Goal: Information Seeking & Learning: Learn about a topic

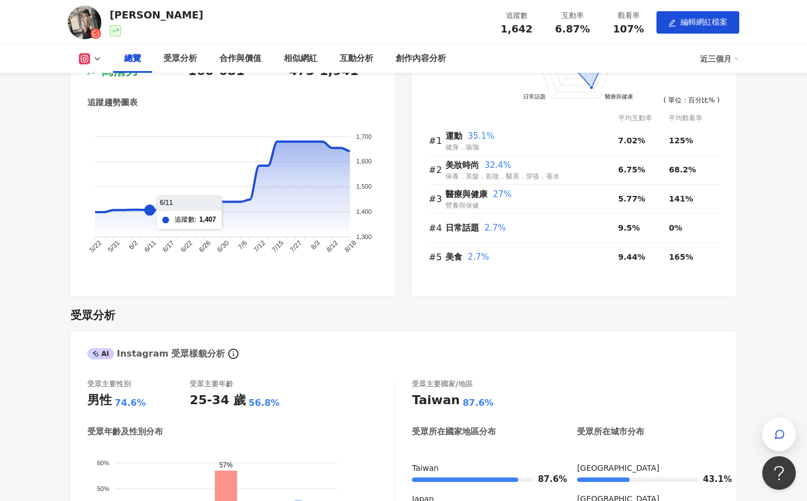
scroll to position [392, 0]
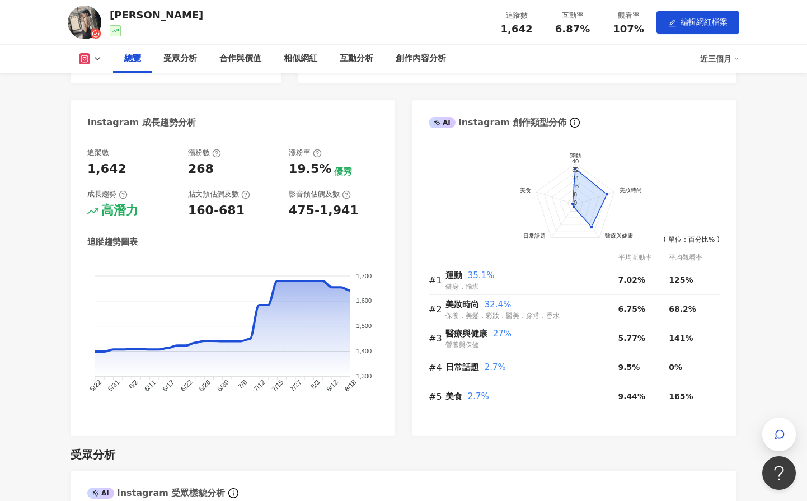
click at [80, 18] on img at bounding box center [85, 23] width 34 height 34
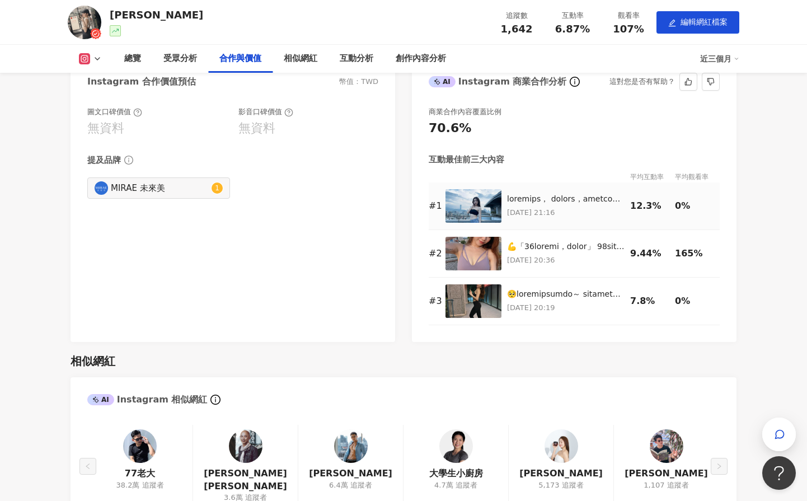
scroll to position [1175, 0]
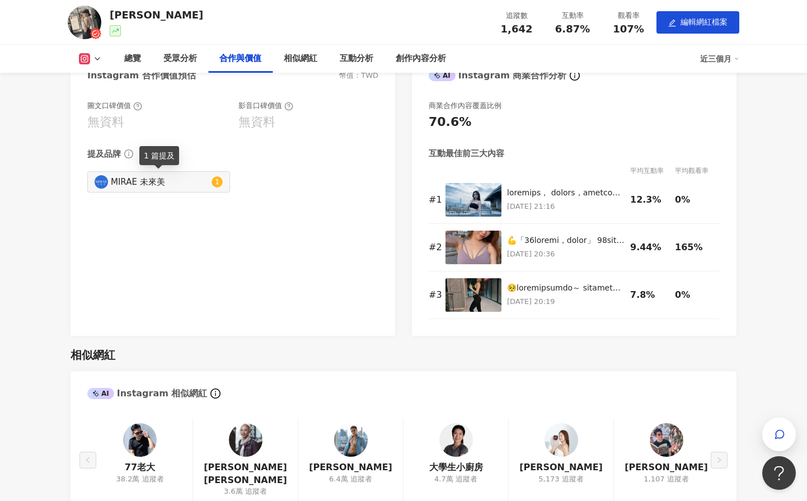
click at [200, 180] on div "MIRAE 未來美" at bounding box center [160, 182] width 98 height 12
type input "**********"
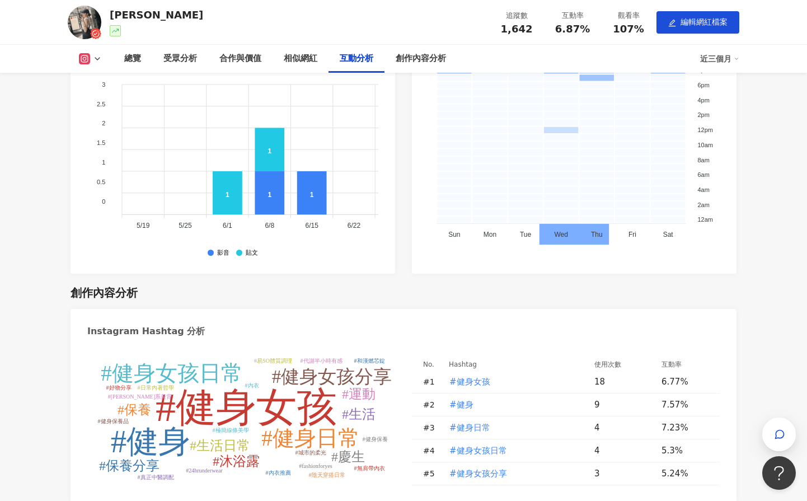
scroll to position [2516, 0]
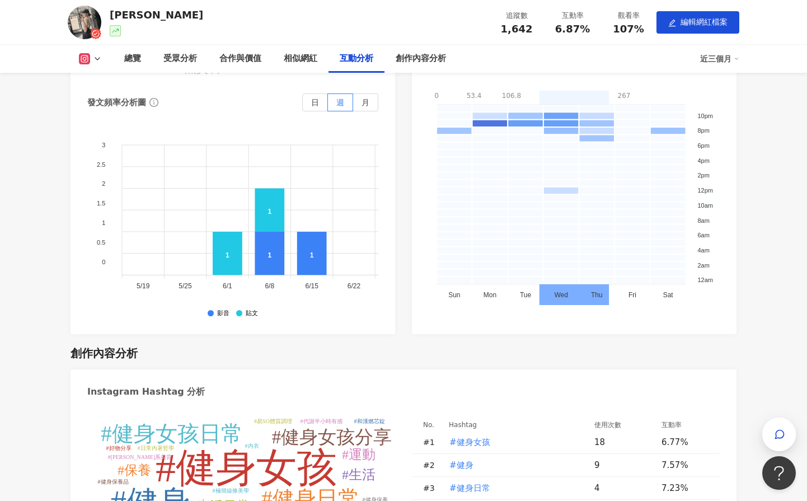
click at [92, 21] on img at bounding box center [85, 23] width 34 height 34
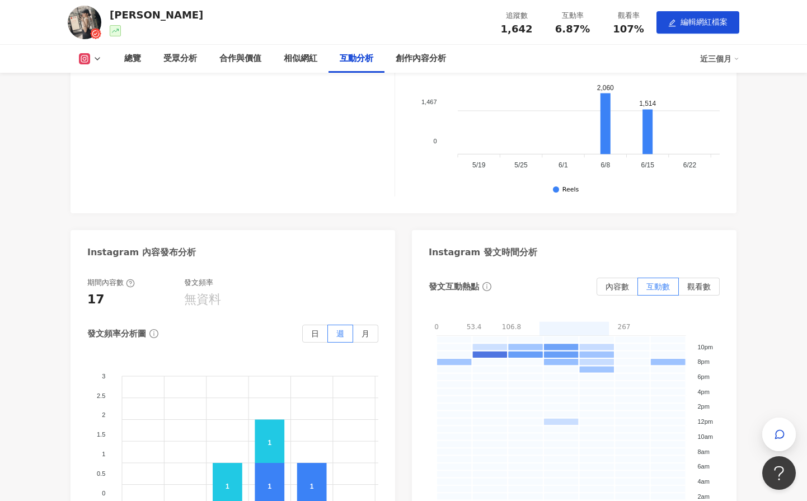
scroll to position [2250, 0]
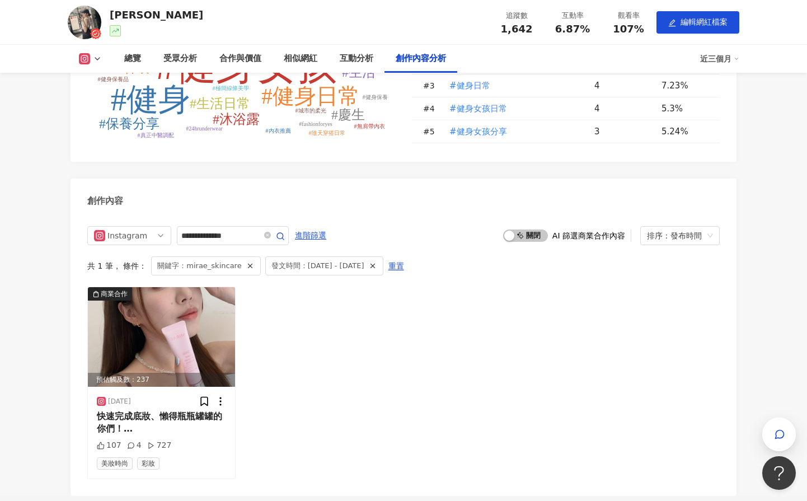
scroll to position [2810, 0]
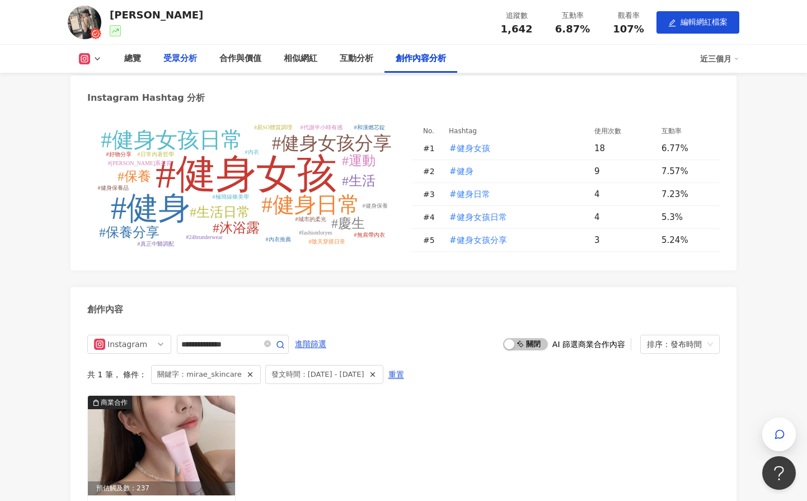
click at [174, 53] on div "受眾分析" at bounding box center [180, 58] width 34 height 13
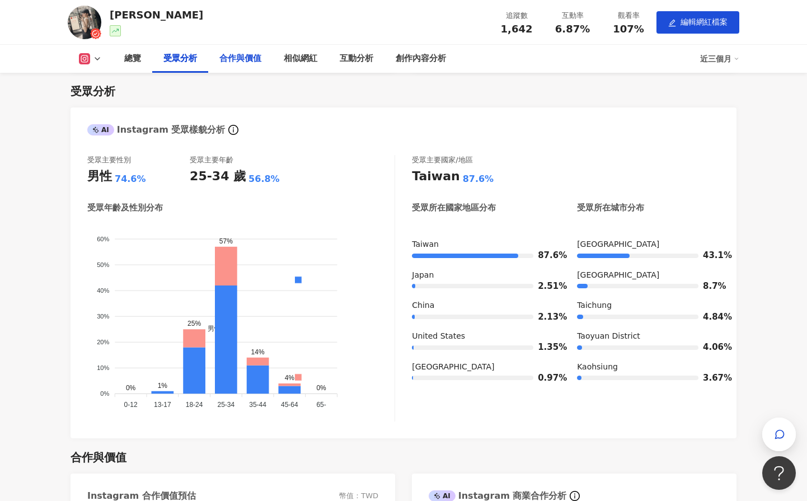
click at [231, 59] on div "合作與價值" at bounding box center [240, 58] width 42 height 13
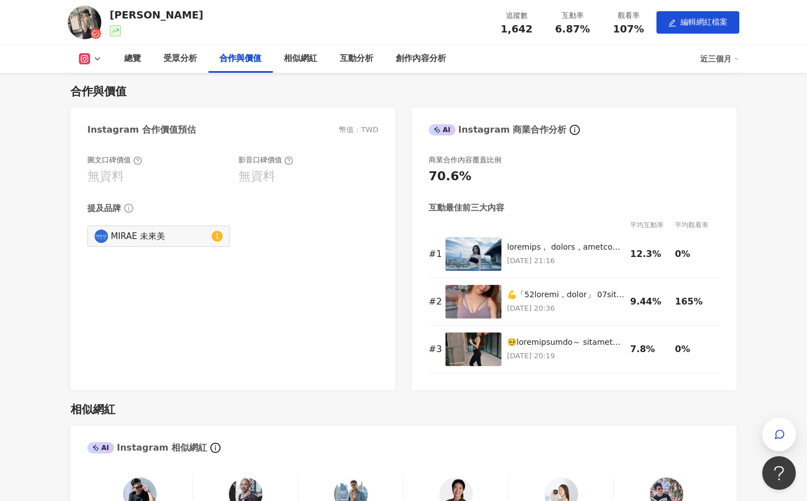
click at [231, 59] on div "合作與價值" at bounding box center [240, 58] width 42 height 13
click at [232, 57] on div "合作與價值" at bounding box center [240, 58] width 42 height 13
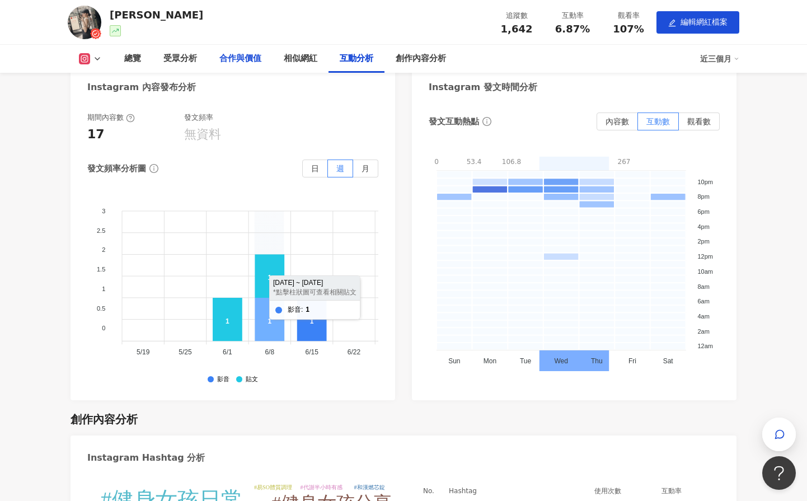
scroll to position [2418, 0]
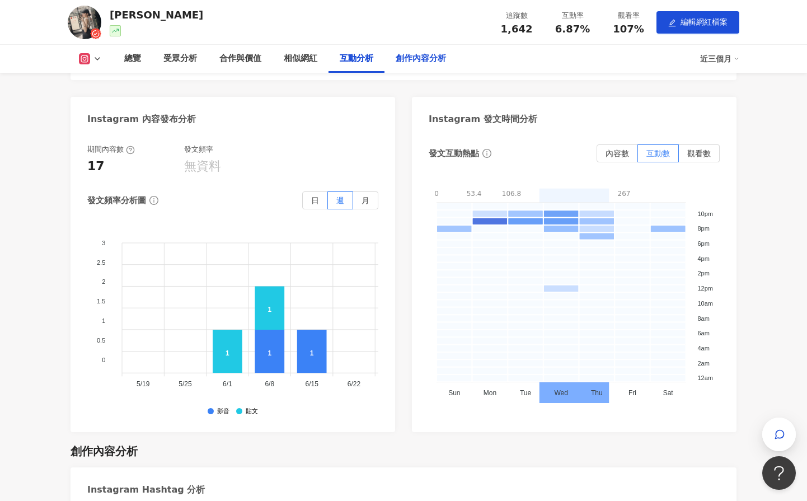
click at [415, 62] on div "創作內容分析" at bounding box center [421, 58] width 50 height 13
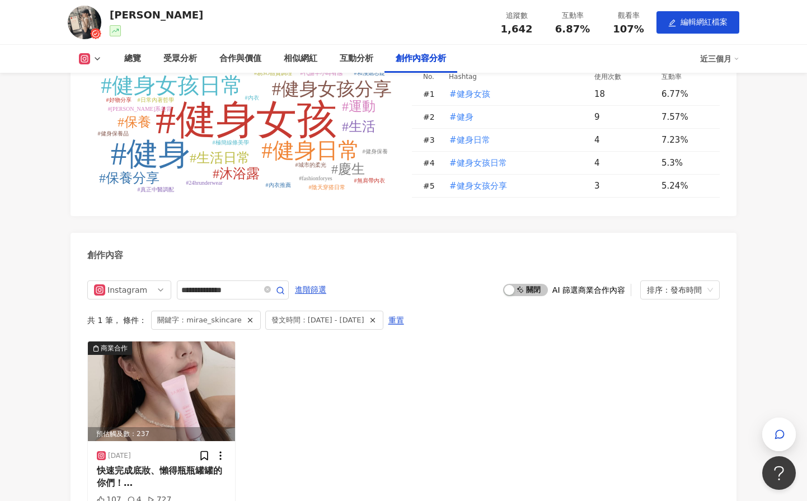
scroll to position [2754, 0]
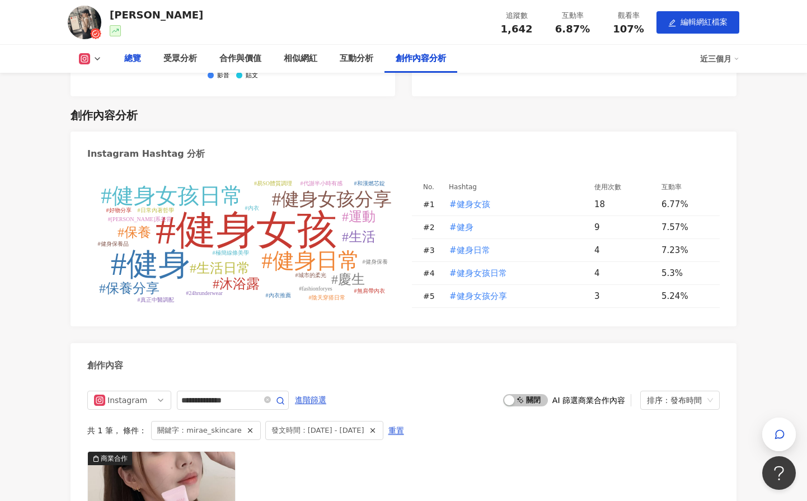
click at [133, 56] on div "總覽" at bounding box center [132, 58] width 17 height 13
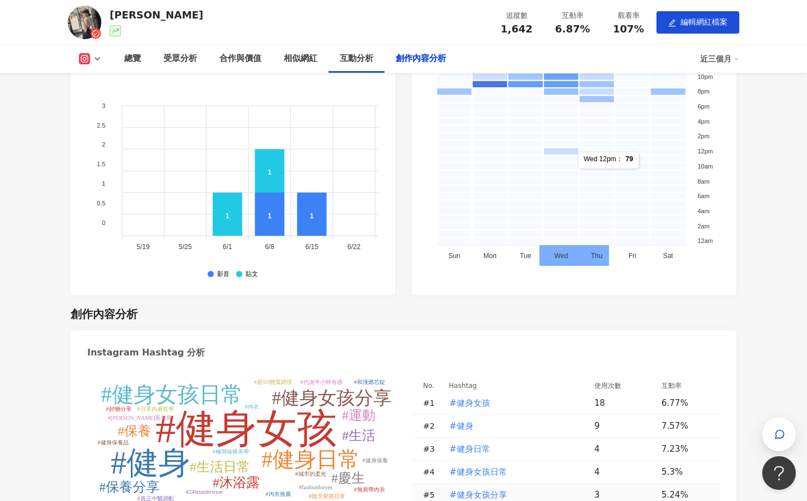
scroll to position [2766, 0]
